Goal: Task Accomplishment & Management: Manage account settings

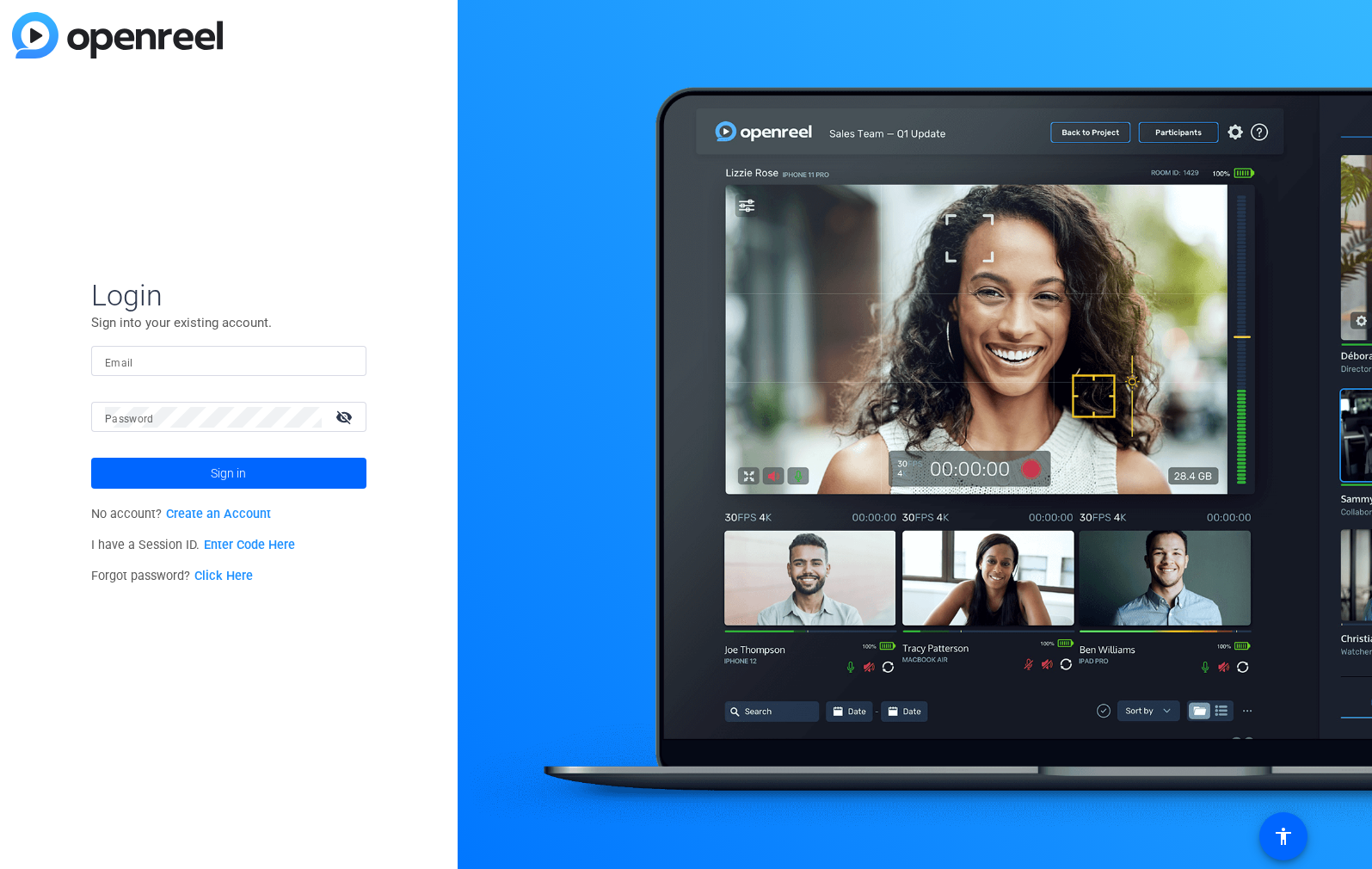
click at [161, 359] on input "Email" at bounding box center [229, 362] width 248 height 21
type input "[EMAIL_ADDRESS][DOMAIN_NAME]"
click at [91, 458] on button "Sign in" at bounding box center [228, 473] width 275 height 31
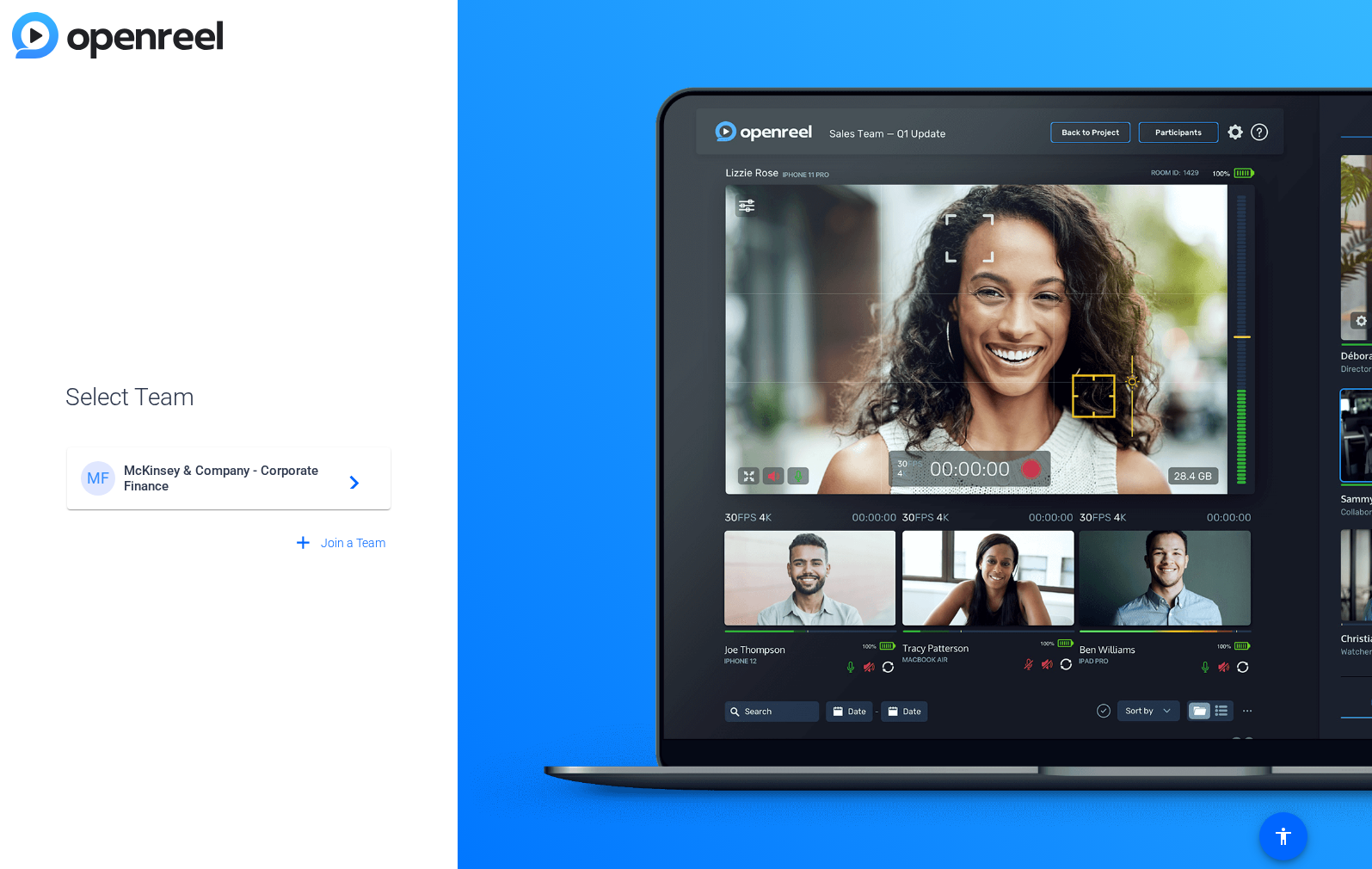
click at [204, 487] on span "McKinsey & Company - Corporate Finance" at bounding box center [231, 478] width 215 height 31
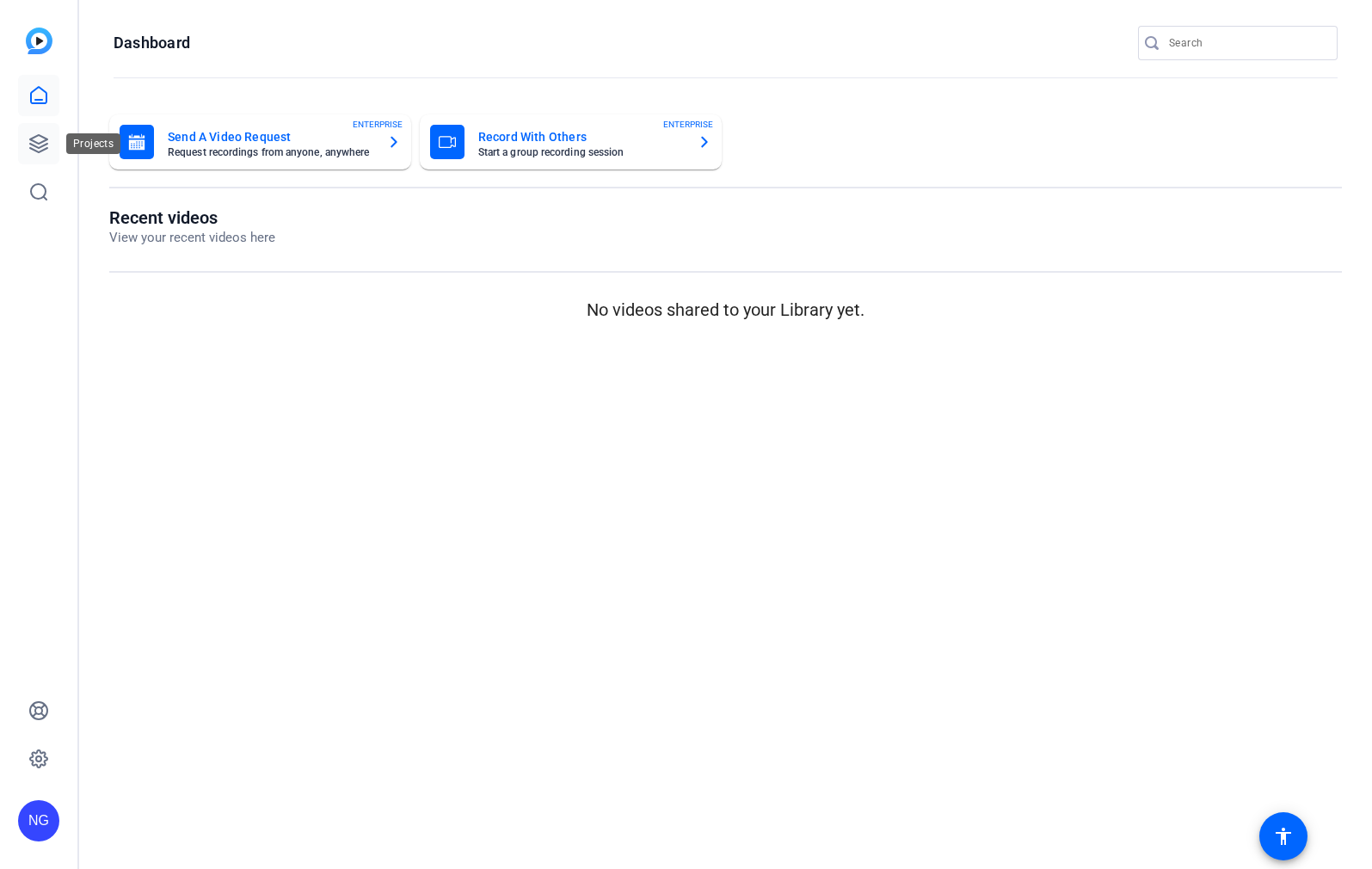
click at [43, 139] on icon at bounding box center [39, 144] width 21 height 21
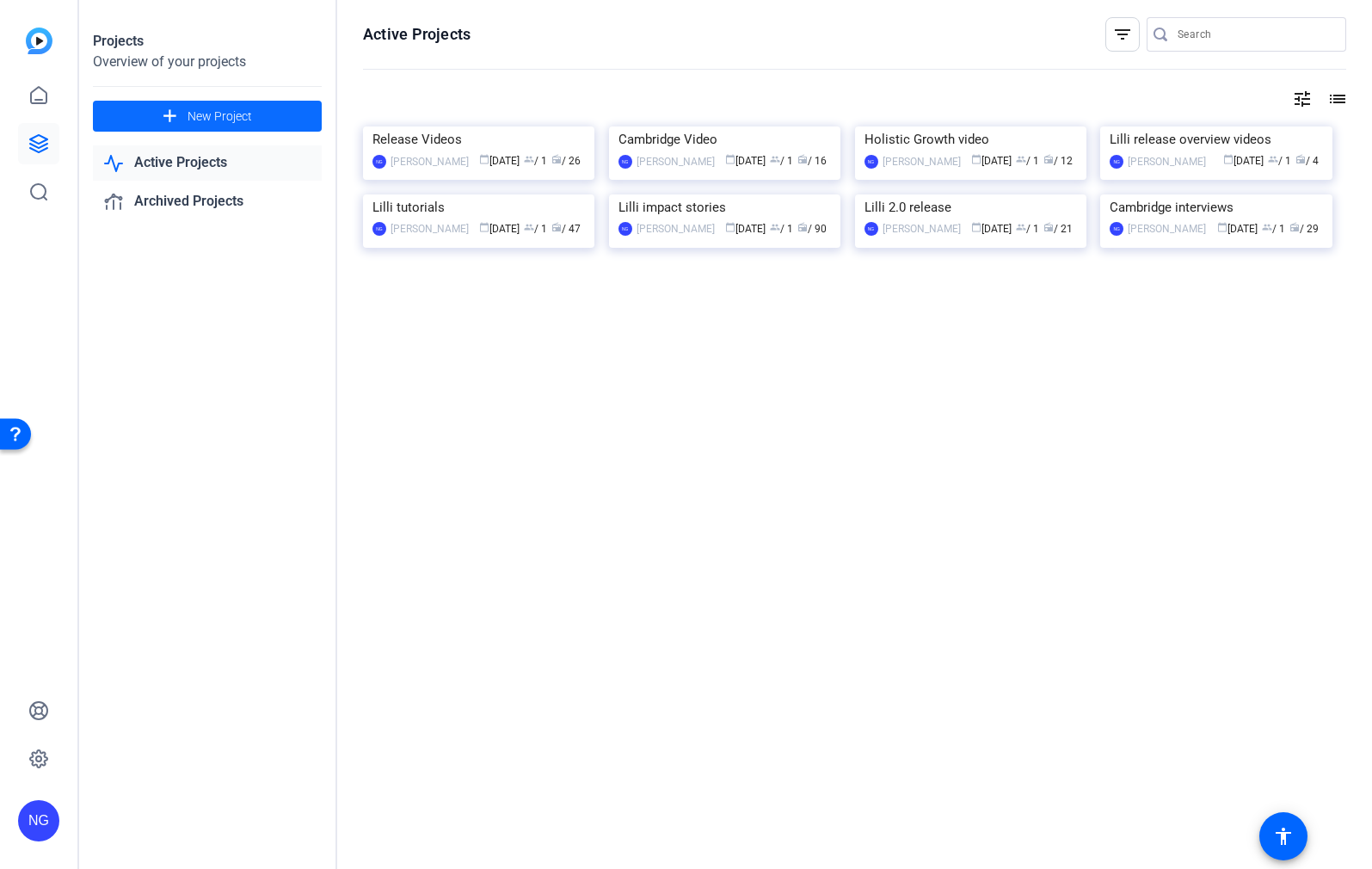
click at [232, 121] on span "New Project" at bounding box center [220, 116] width 64 height 18
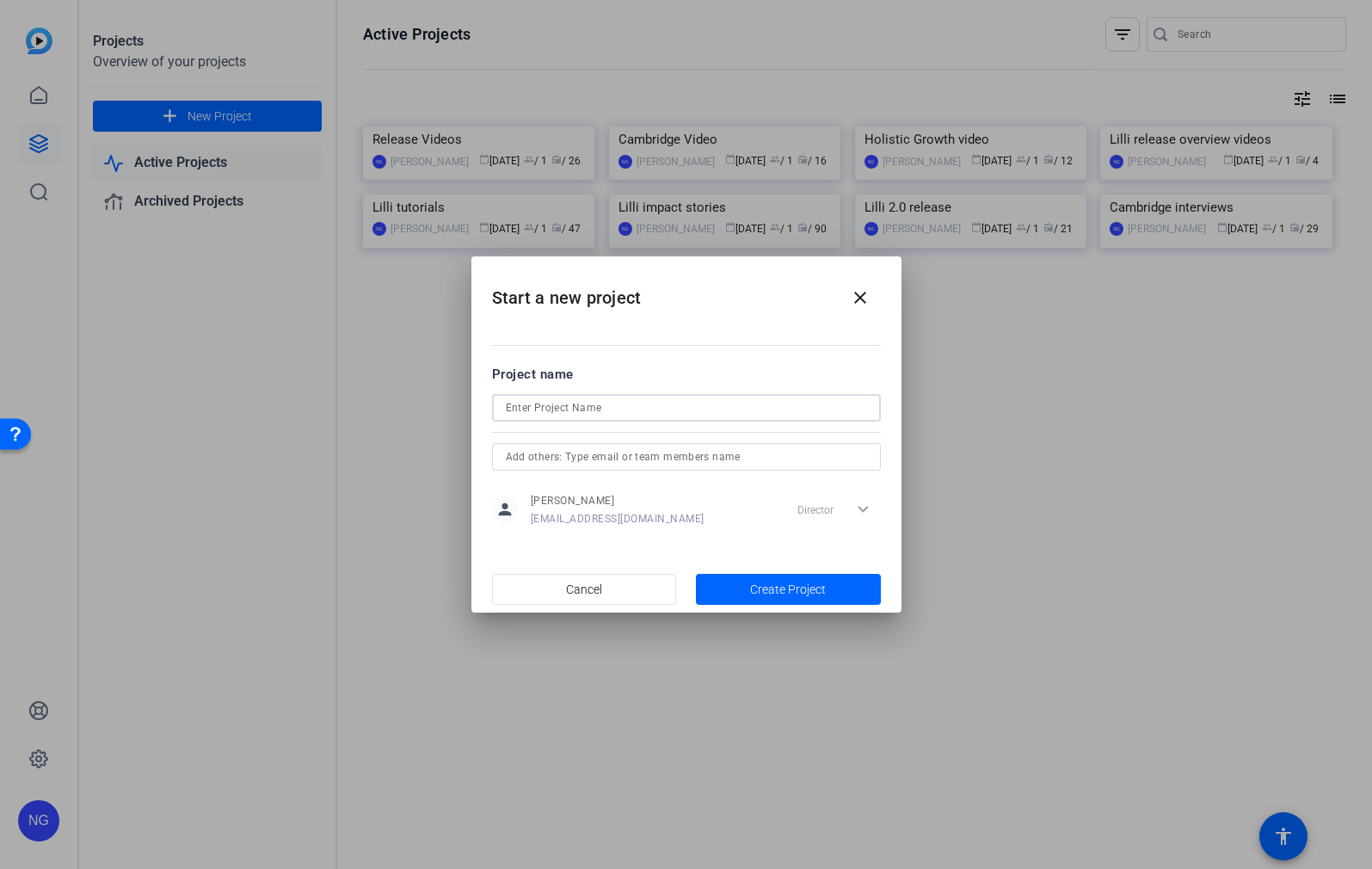
click at [574, 414] on input at bounding box center [686, 409] width 361 height 21
type input "[PERSON_NAME]"
click at [802, 591] on span "Create Project" at bounding box center [788, 590] width 76 height 18
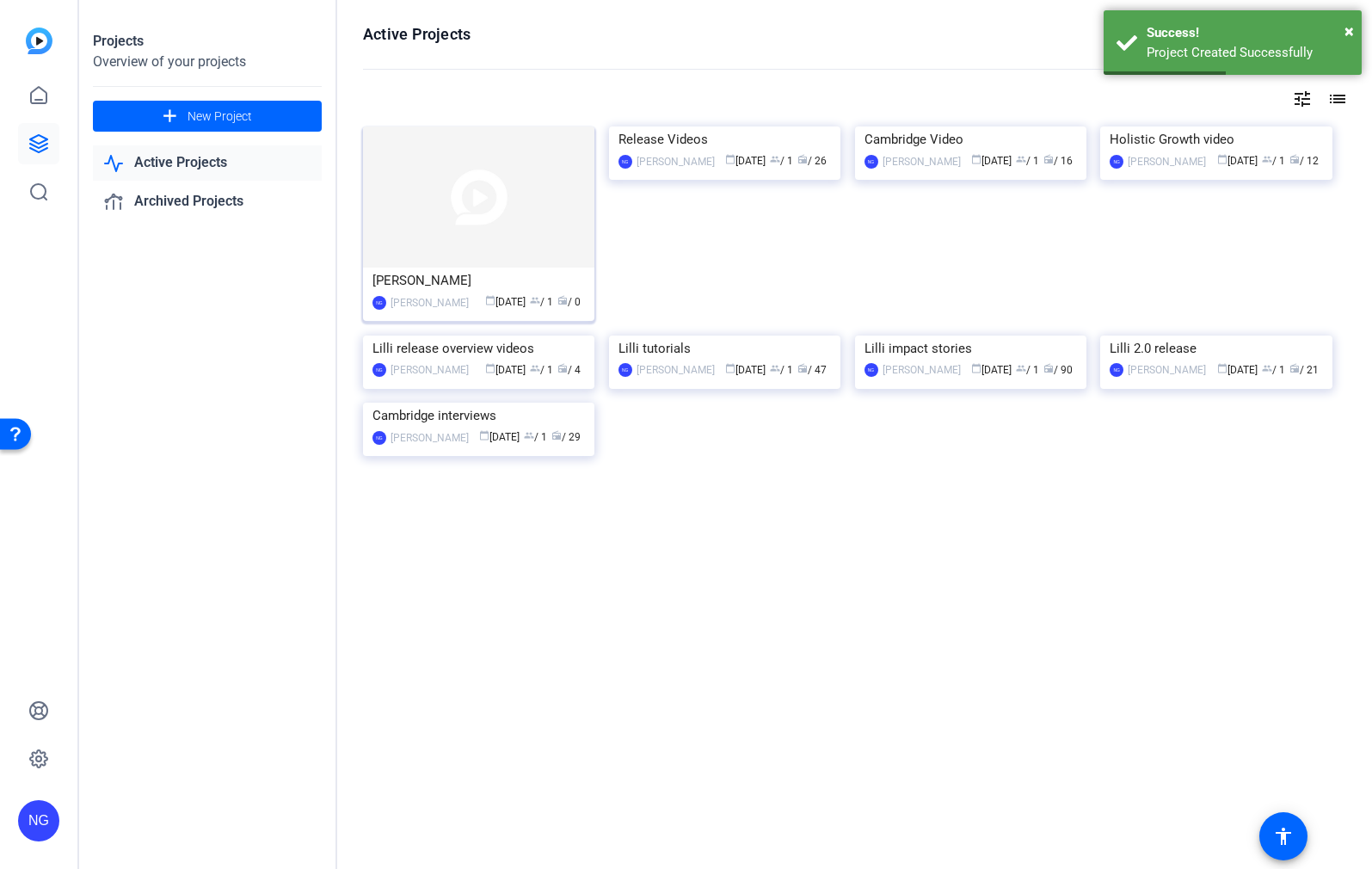
click at [482, 280] on div "[PERSON_NAME]" at bounding box center [479, 280] width 213 height 25
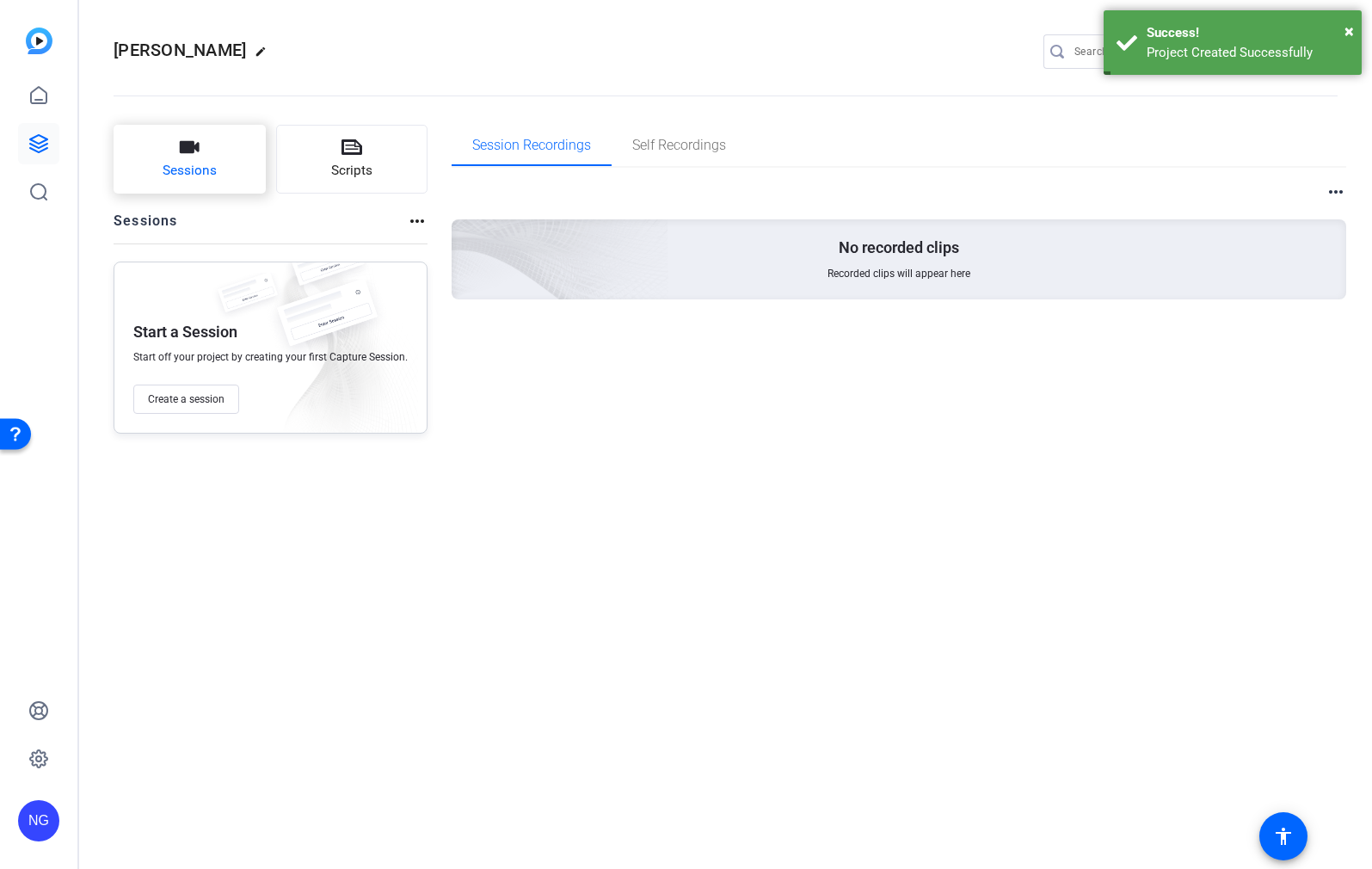
click at [214, 169] on span "Sessions" at bounding box center [190, 170] width 54 height 20
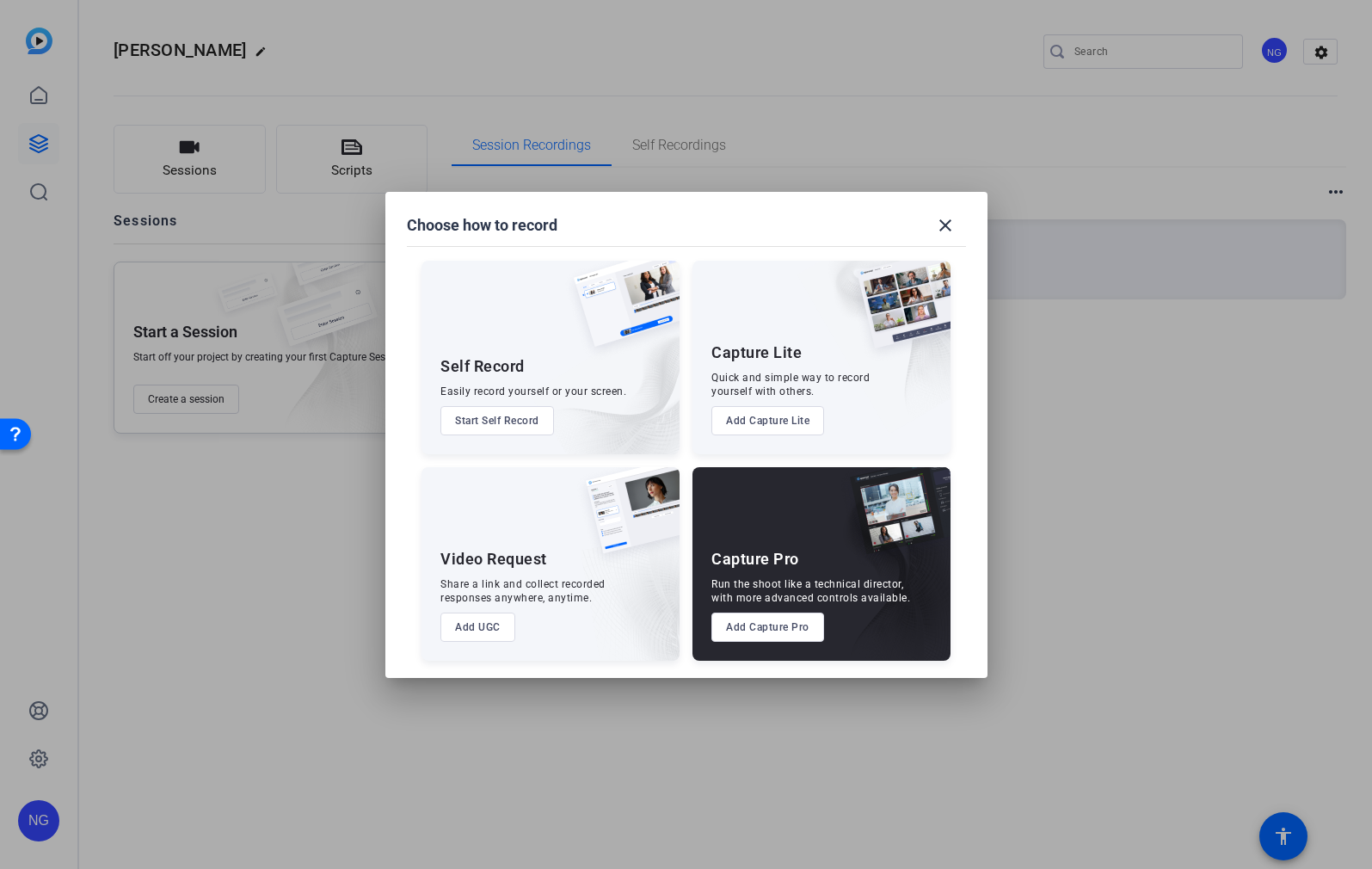
click at [773, 641] on button "Add Capture Pro" at bounding box center [768, 626] width 112 height 29
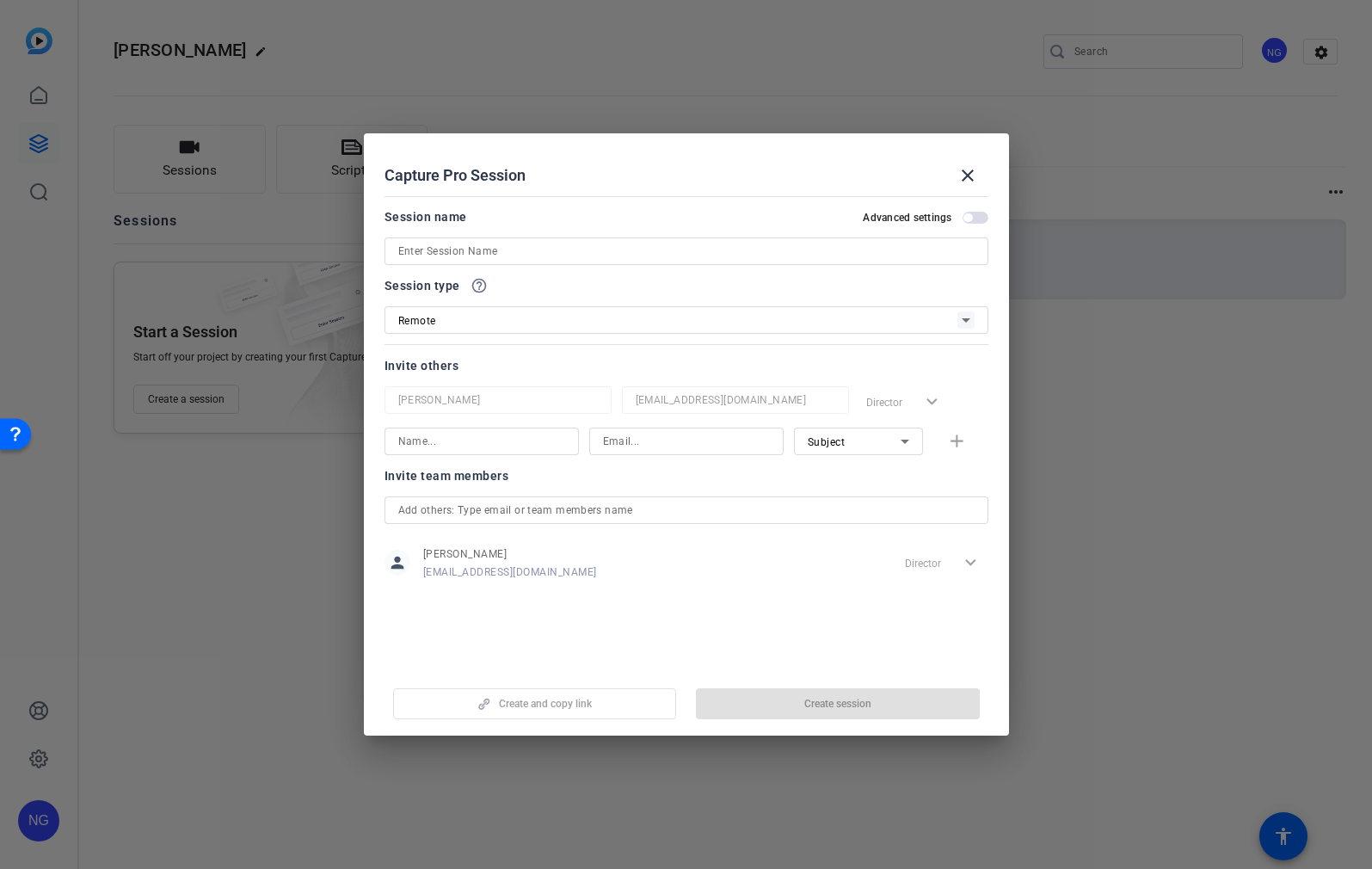
click at [466, 239] on div at bounding box center [687, 250] width 576 height 27
type input "[PERSON_NAME]"
click at [783, 700] on span "button" at bounding box center [837, 704] width 284 height 41
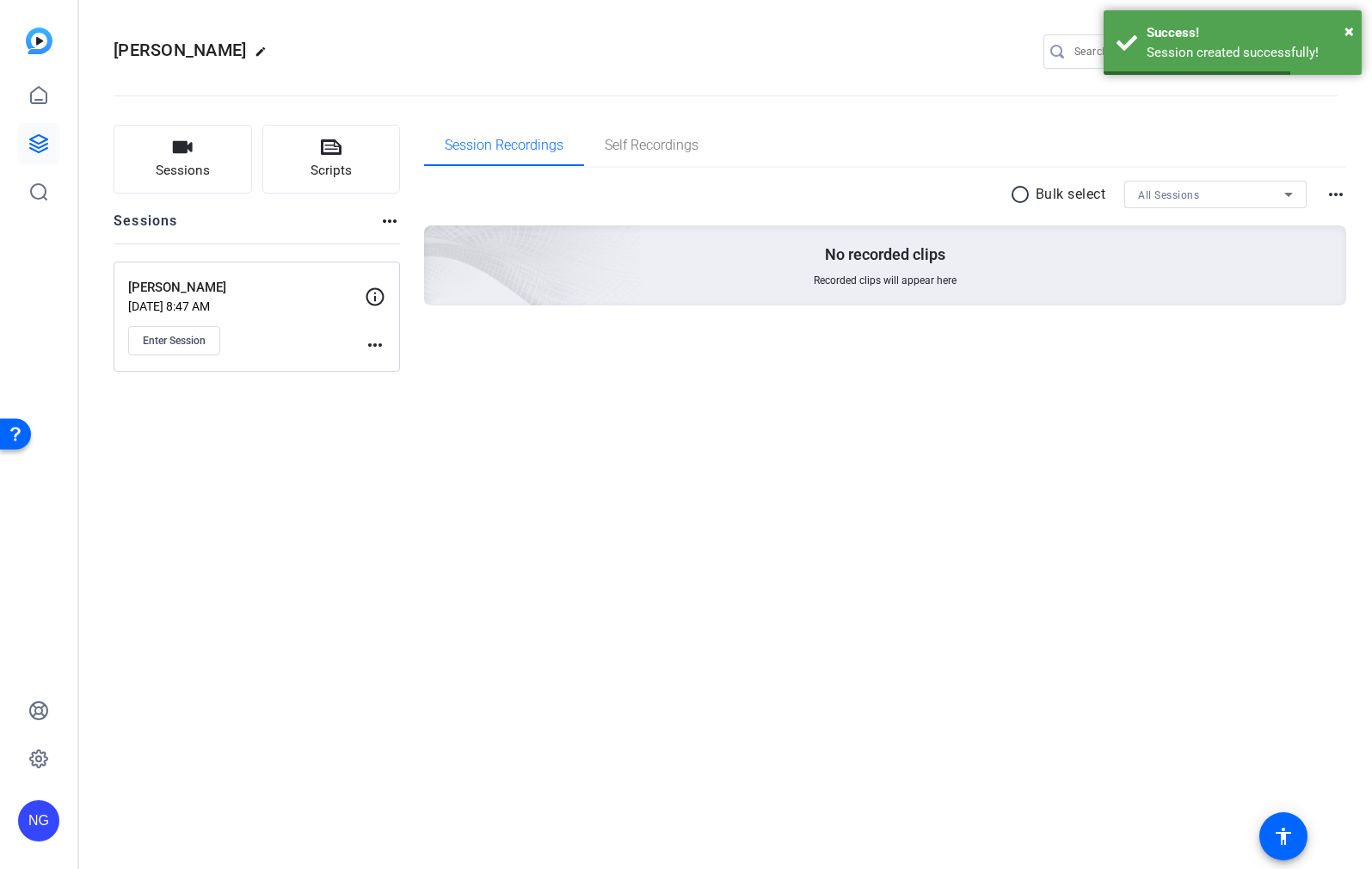
click at [376, 351] on mat-icon "more_horiz" at bounding box center [375, 345] width 21 height 21
click at [401, 371] on span "Edit Session" at bounding box center [417, 370] width 78 height 21
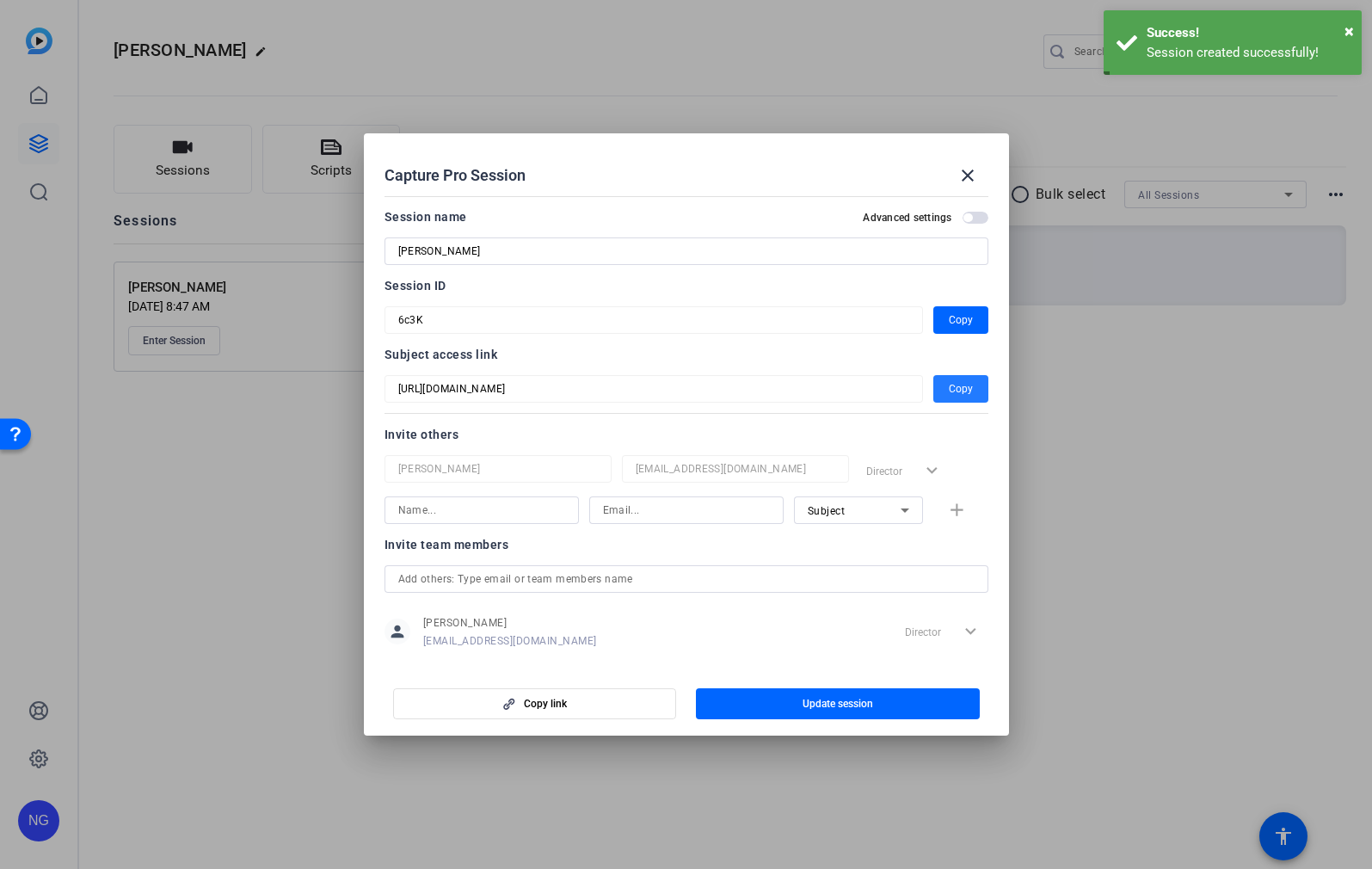
click at [950, 388] on span "Copy" at bounding box center [960, 389] width 24 height 21
click at [961, 176] on mat-icon "close" at bounding box center [968, 176] width 21 height 21
